Goal: Transaction & Acquisition: Download file/media

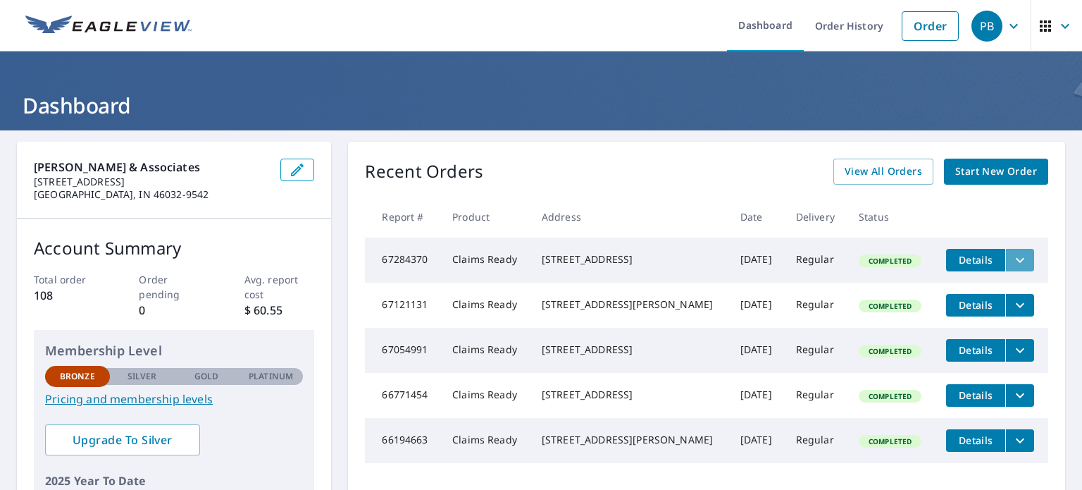
click at [1014, 258] on button "filesDropdownBtn-67284370" at bounding box center [1019, 260] width 29 height 23
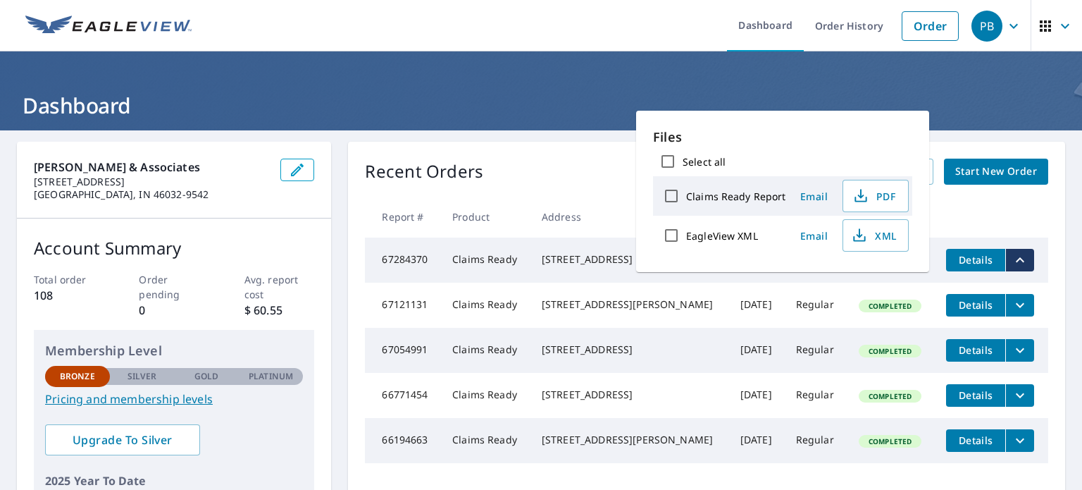
click at [600, 256] on div "[STREET_ADDRESS]" at bounding box center [630, 259] width 176 height 14
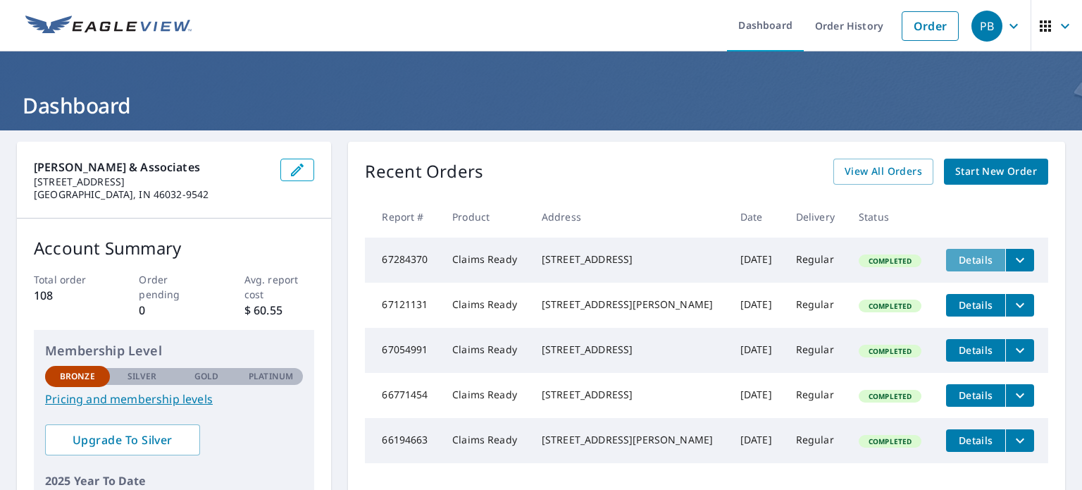
click at [957, 249] on button "Details" at bounding box center [975, 260] width 59 height 23
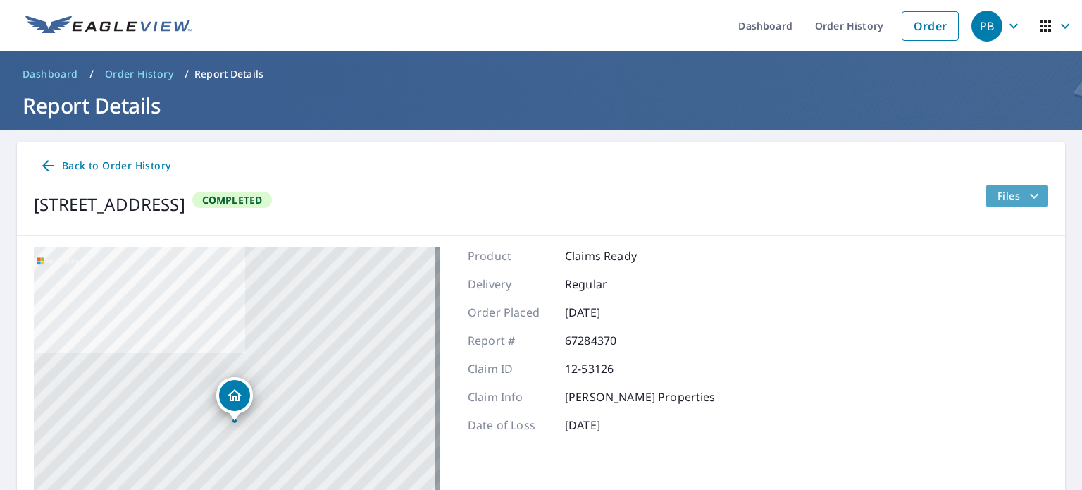
click at [1009, 199] on span "Files" at bounding box center [1019, 195] width 45 height 17
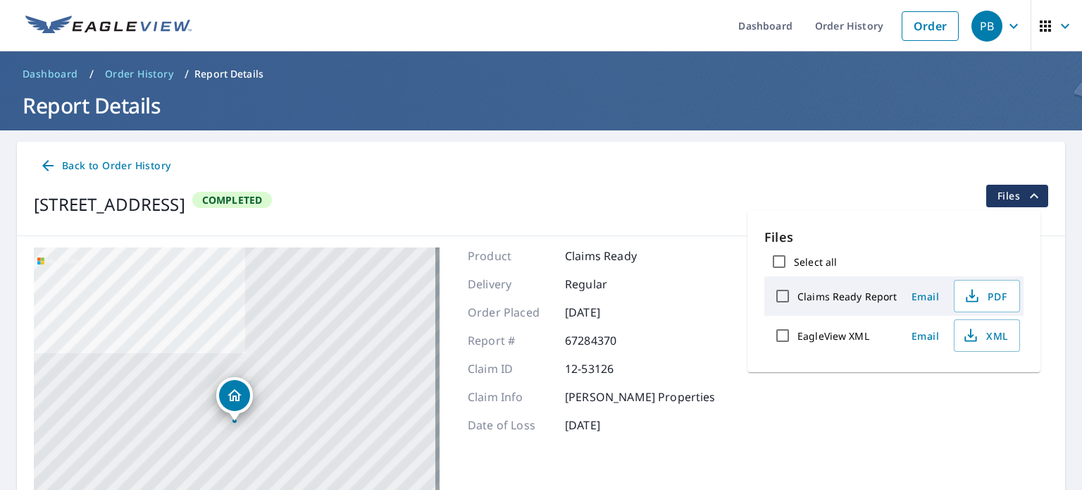
click at [973, 29] on div "PB" at bounding box center [986, 26] width 31 height 31
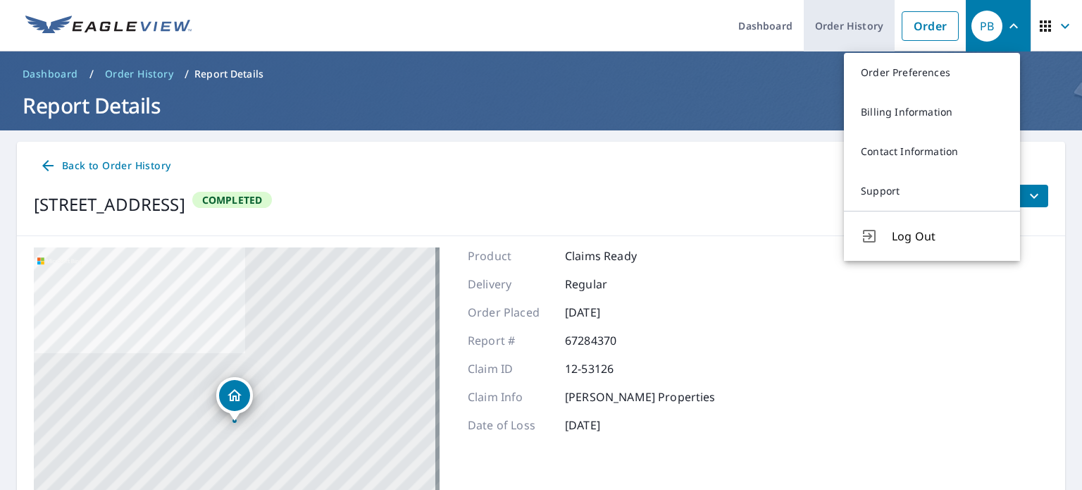
click at [871, 30] on link "Order History" at bounding box center [849, 25] width 91 height 51
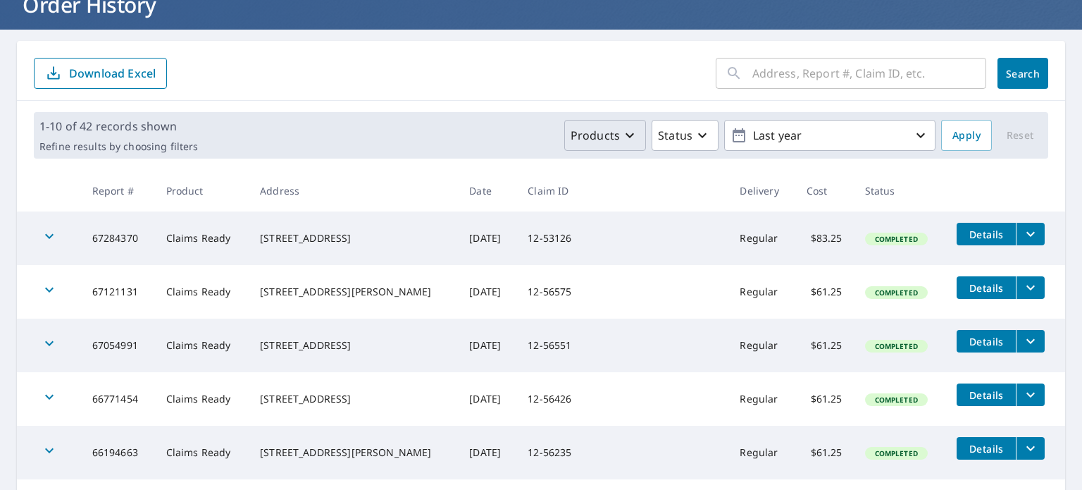
scroll to position [106, 0]
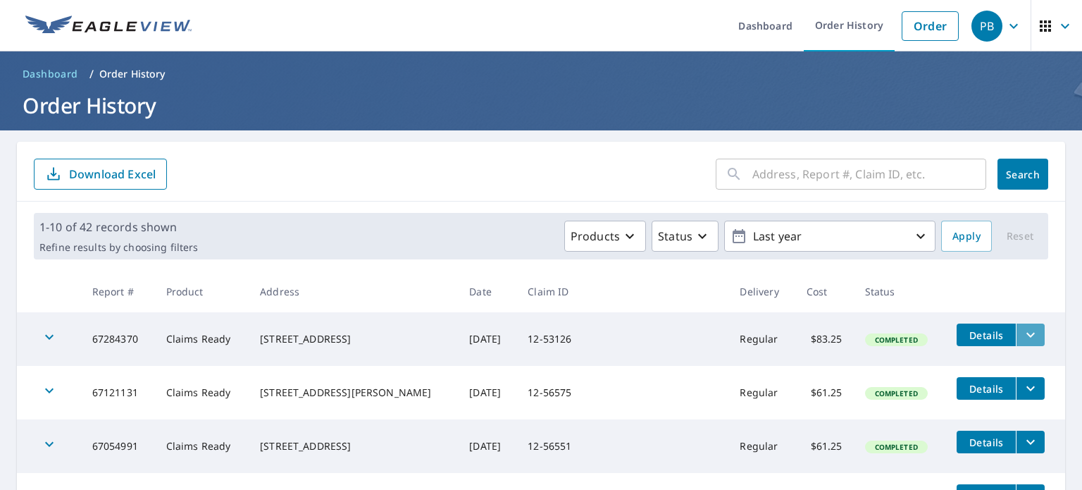
click at [1022, 335] on icon "filesDropdownBtn-67284370" at bounding box center [1030, 334] width 17 height 17
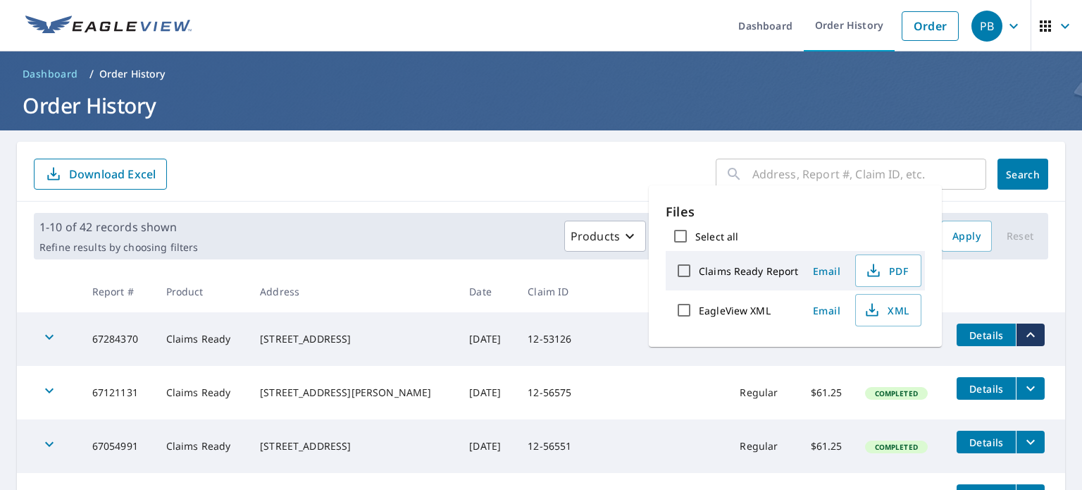
click at [750, 273] on label "Claims Ready Report" at bounding box center [749, 270] width 100 height 13
click at [699, 273] on input "Claims Ready Report" at bounding box center [684, 271] width 30 height 30
checkbox input "true"
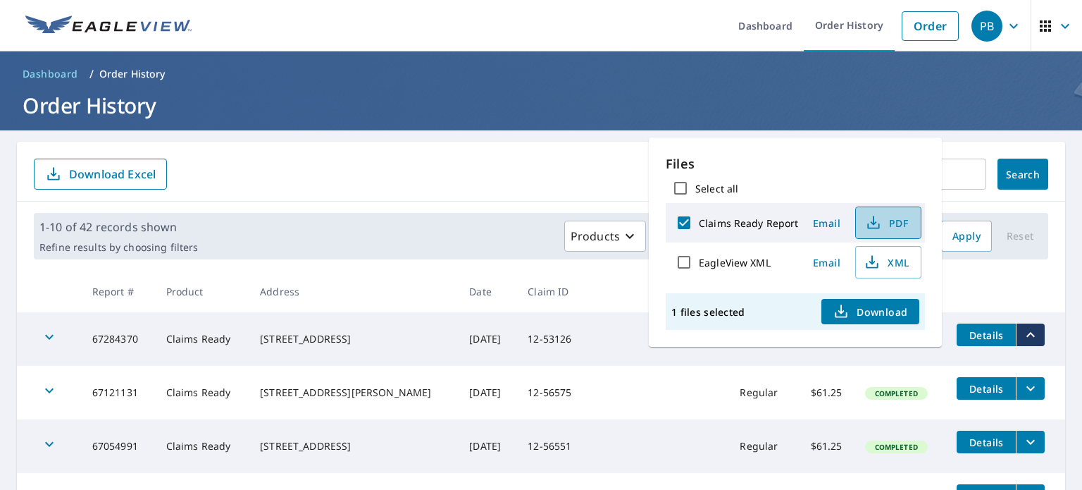
click at [884, 228] on span "PDF" at bounding box center [886, 222] width 45 height 17
click at [530, 168] on form "​ Search Download Excel" at bounding box center [541, 173] width 1014 height 31
